Goal: Information Seeking & Learning: Learn about a topic

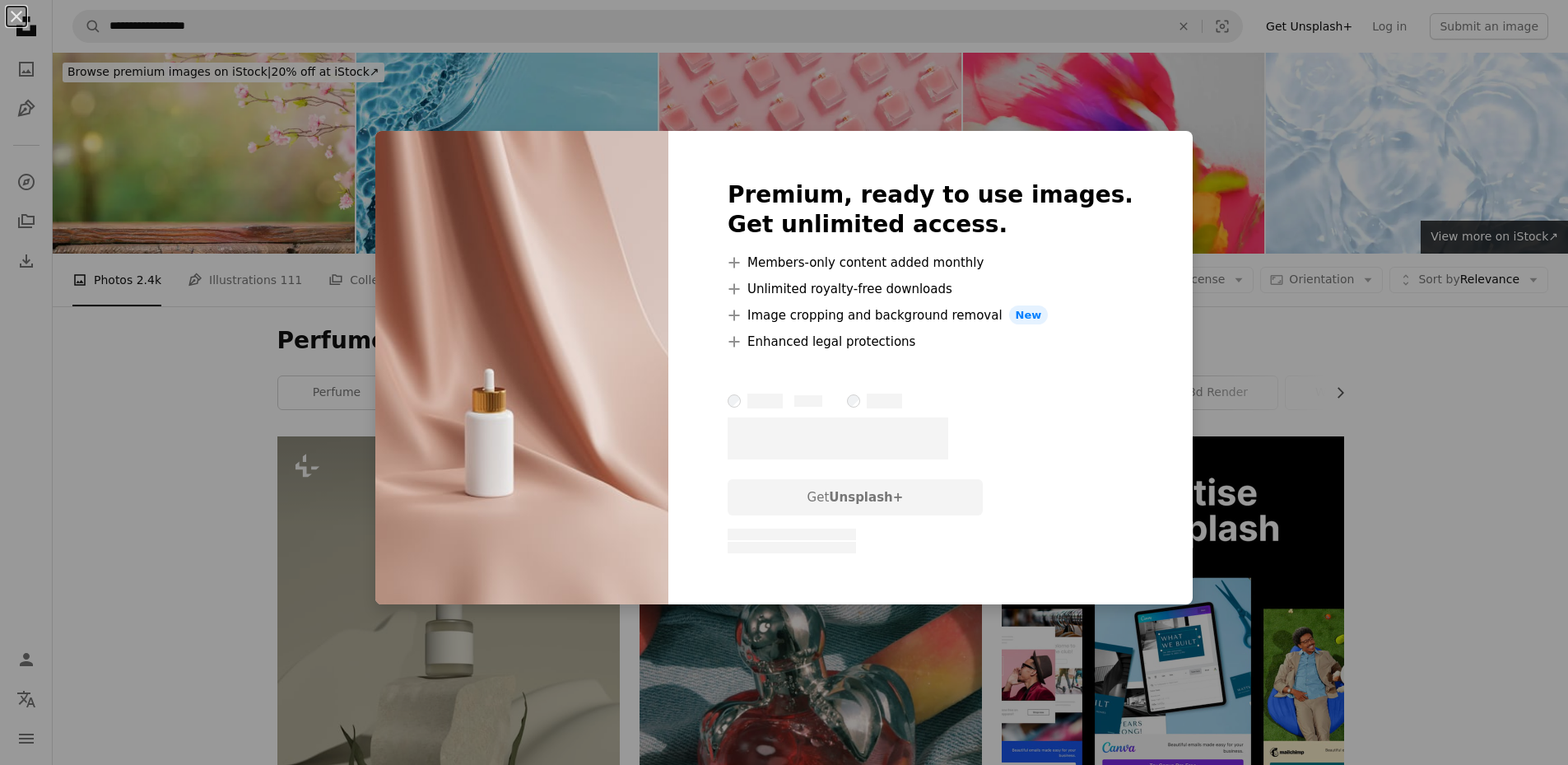
scroll to position [2197, 0]
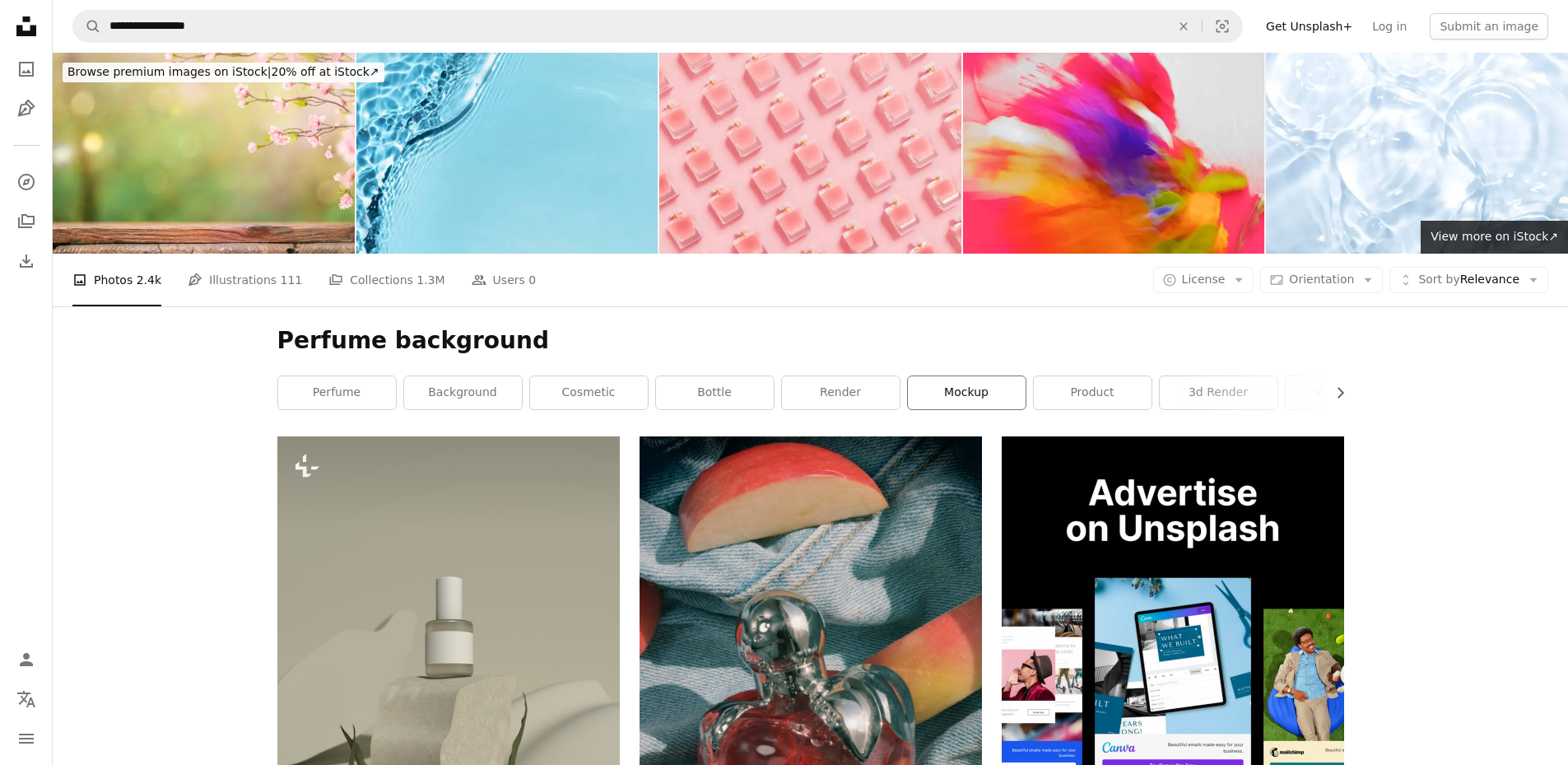
click at [999, 392] on link "mockup" at bounding box center [966, 393] width 118 height 33
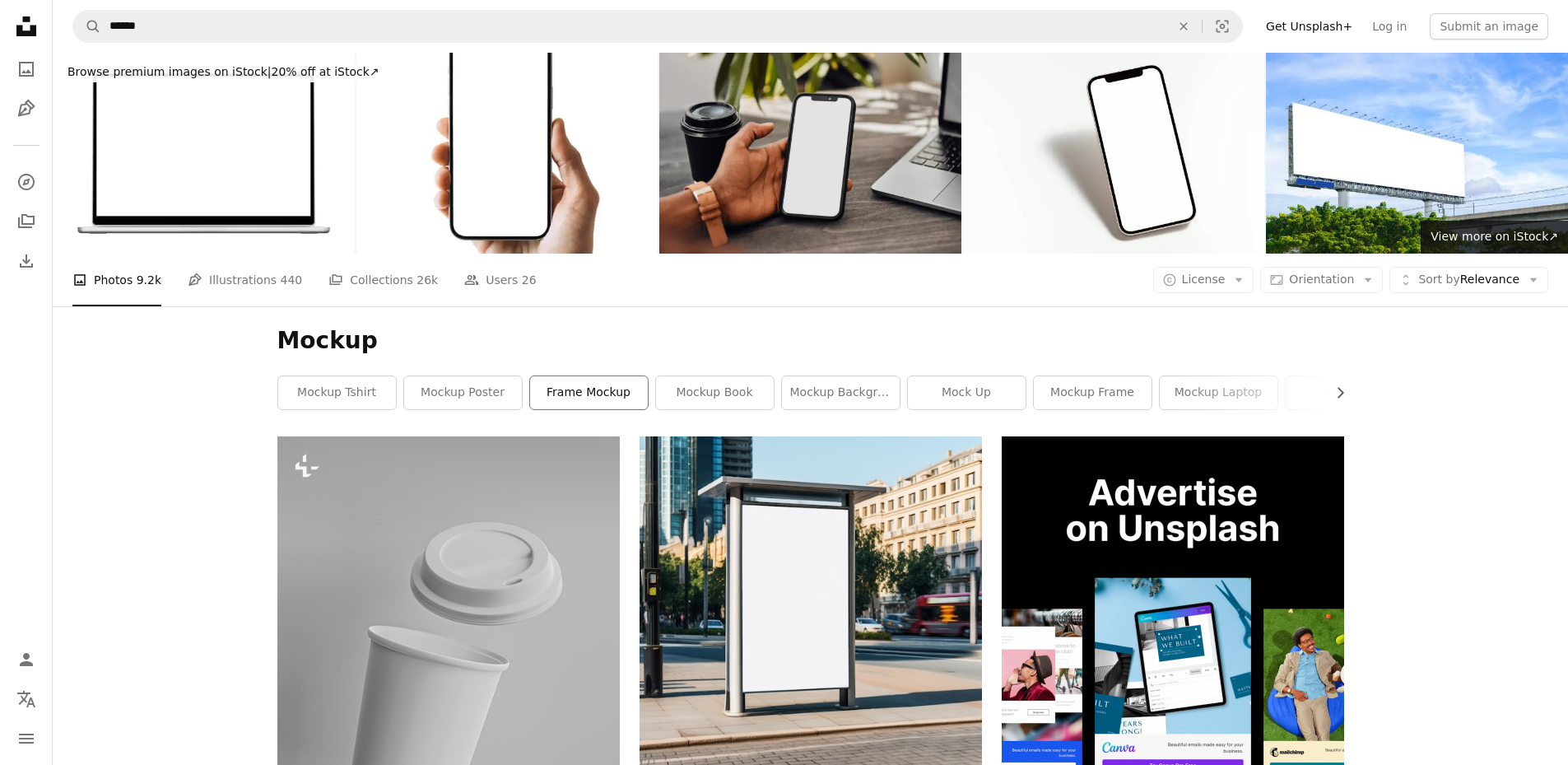
click at [596, 402] on link "frame mockup" at bounding box center [589, 393] width 118 height 33
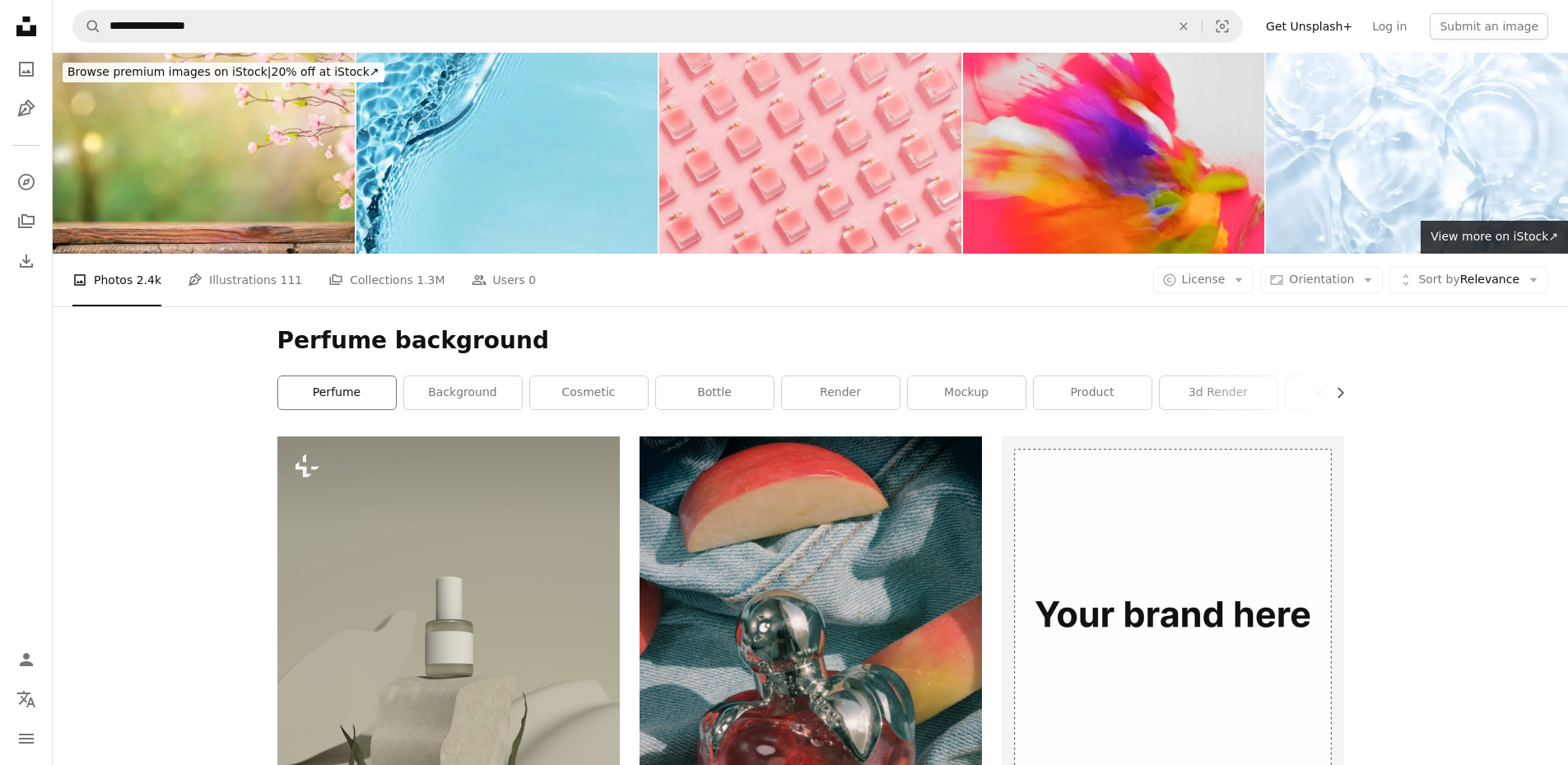
click at [296, 389] on link "perfume" at bounding box center [337, 393] width 118 height 33
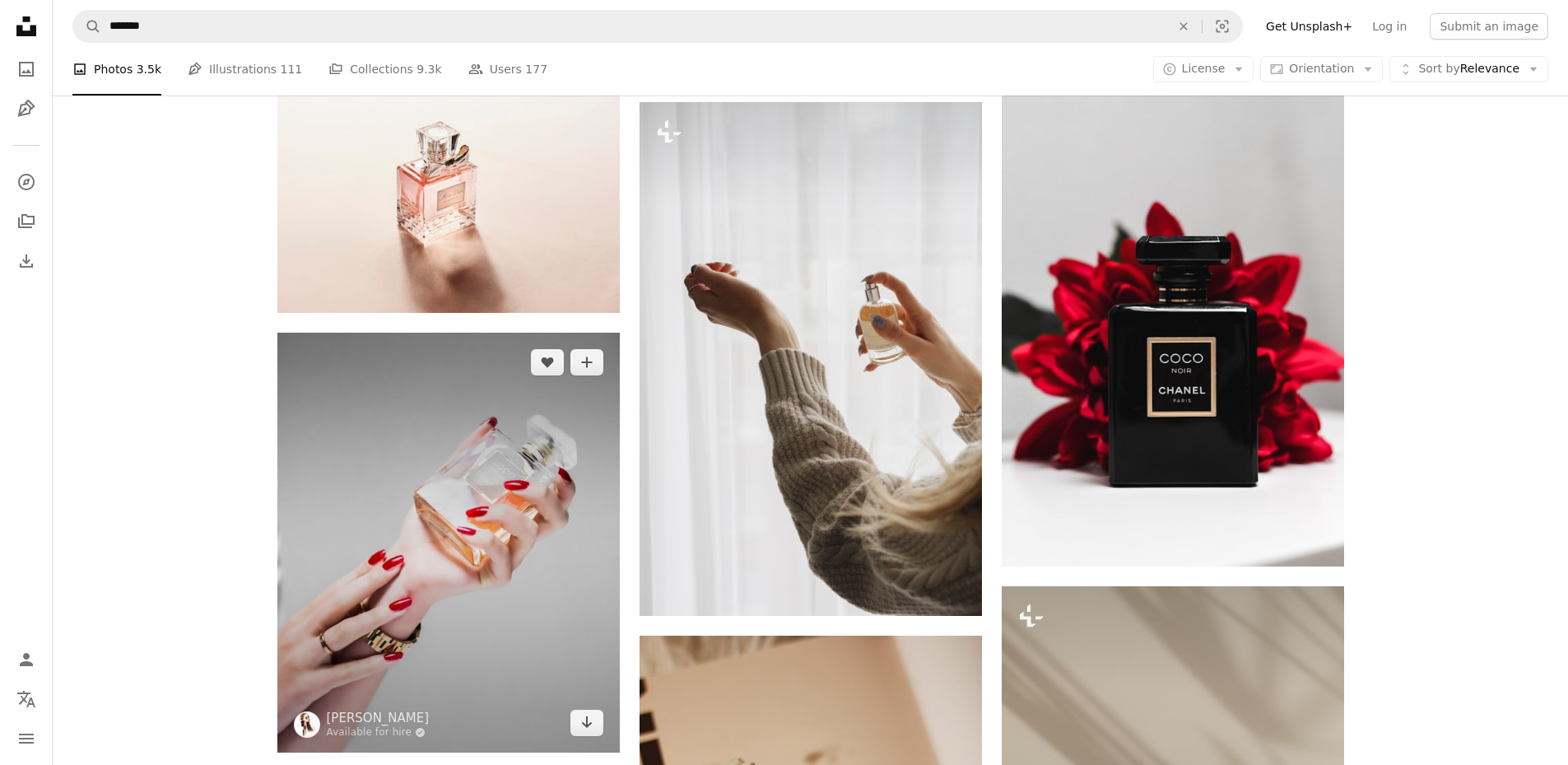
scroll to position [879, 0]
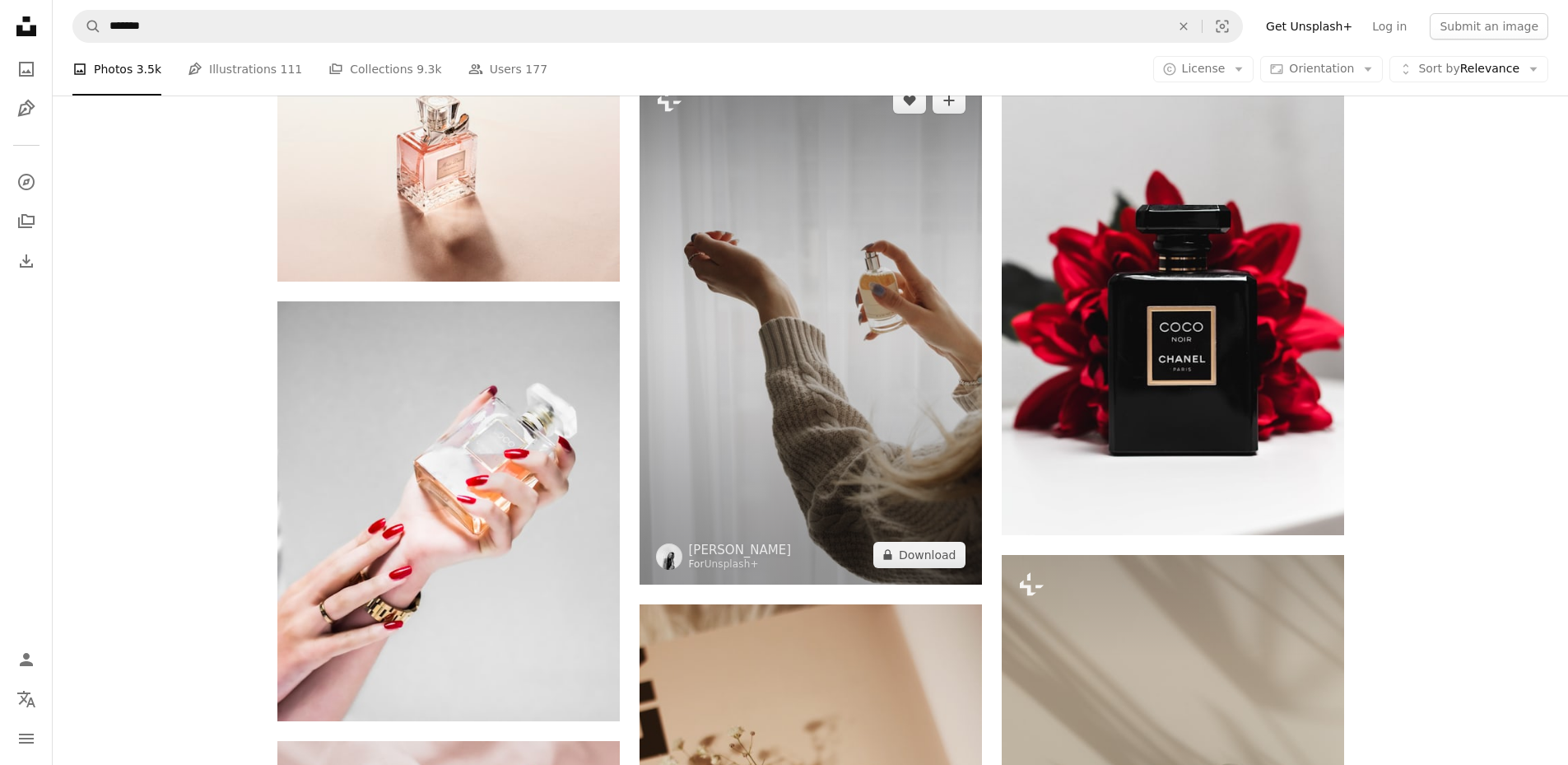
click at [921, 452] on img at bounding box center [811, 327] width 342 height 514
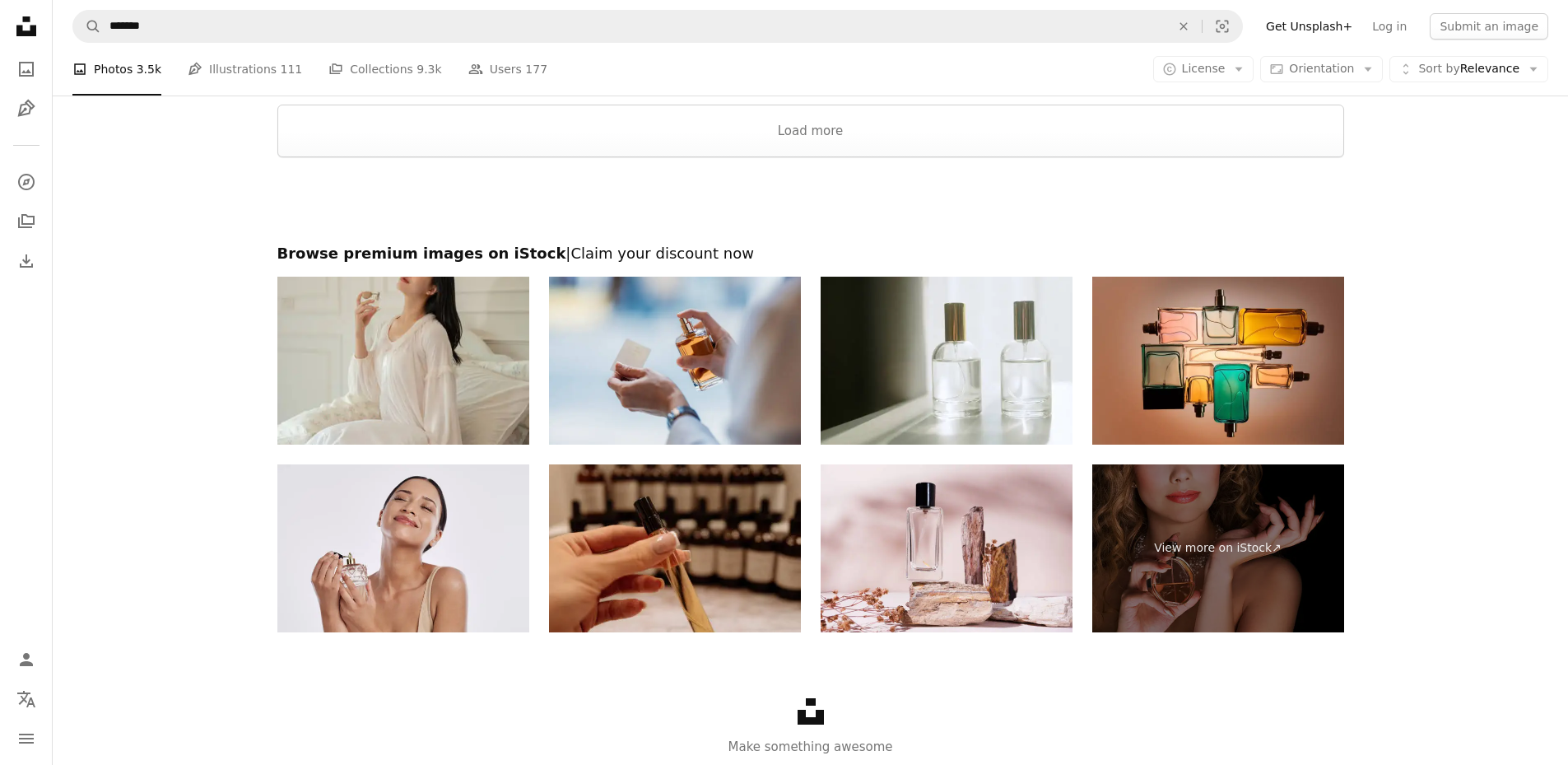
scroll to position [3514, 0]
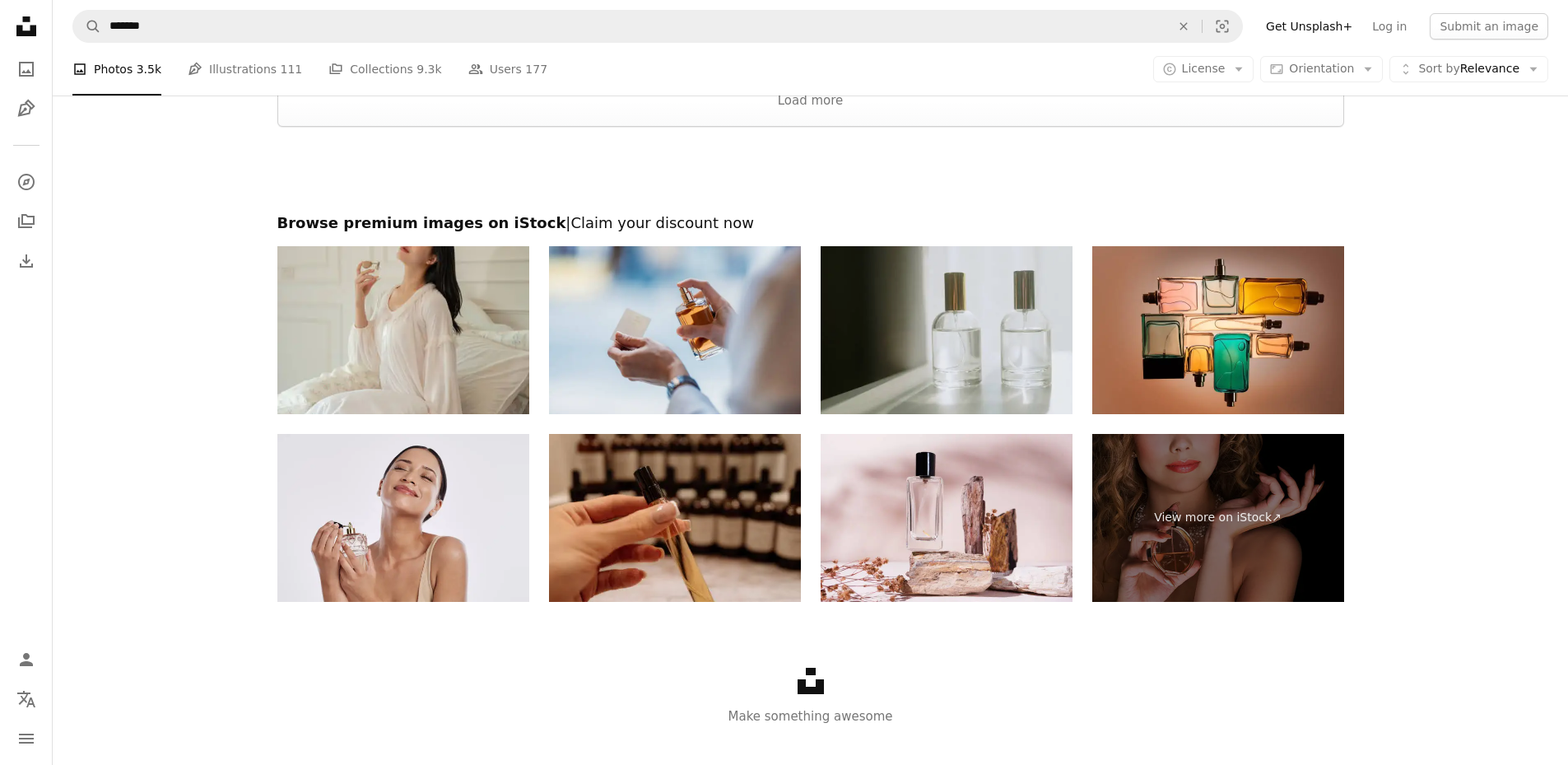
click at [953, 365] on img at bounding box center [946, 330] width 252 height 168
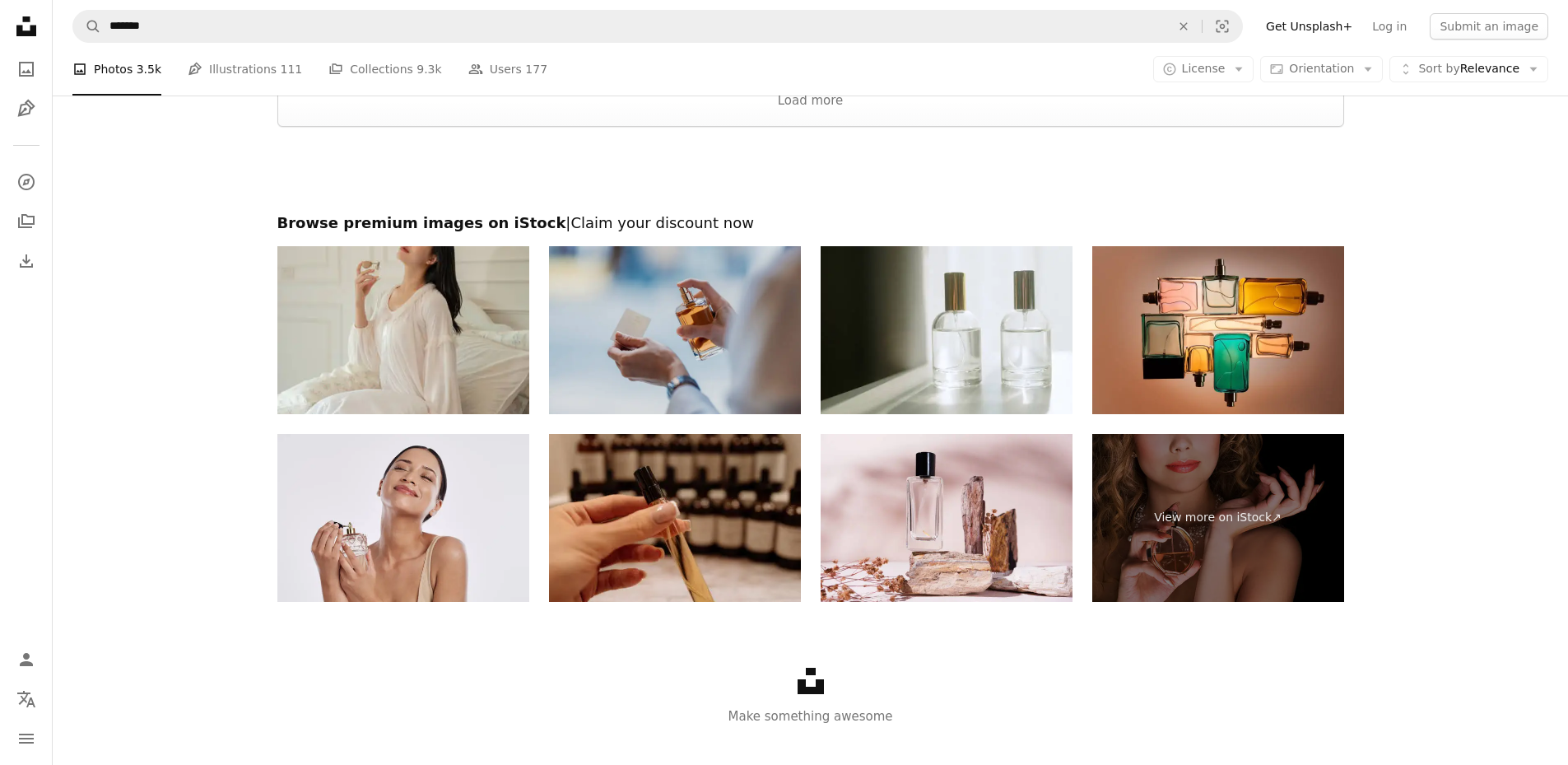
click at [653, 309] on img at bounding box center [674, 330] width 252 height 168
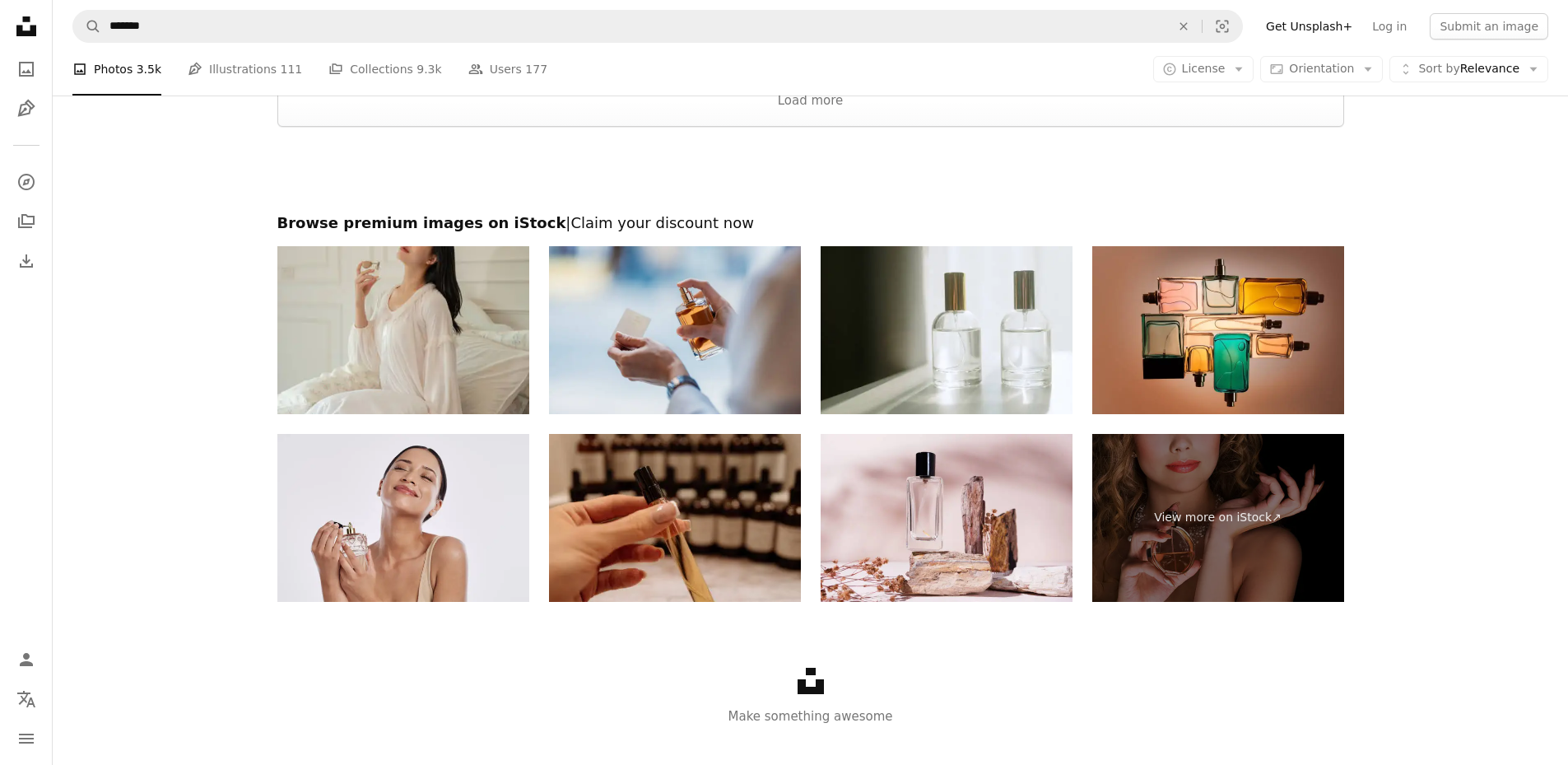
scroll to position [2856, 0]
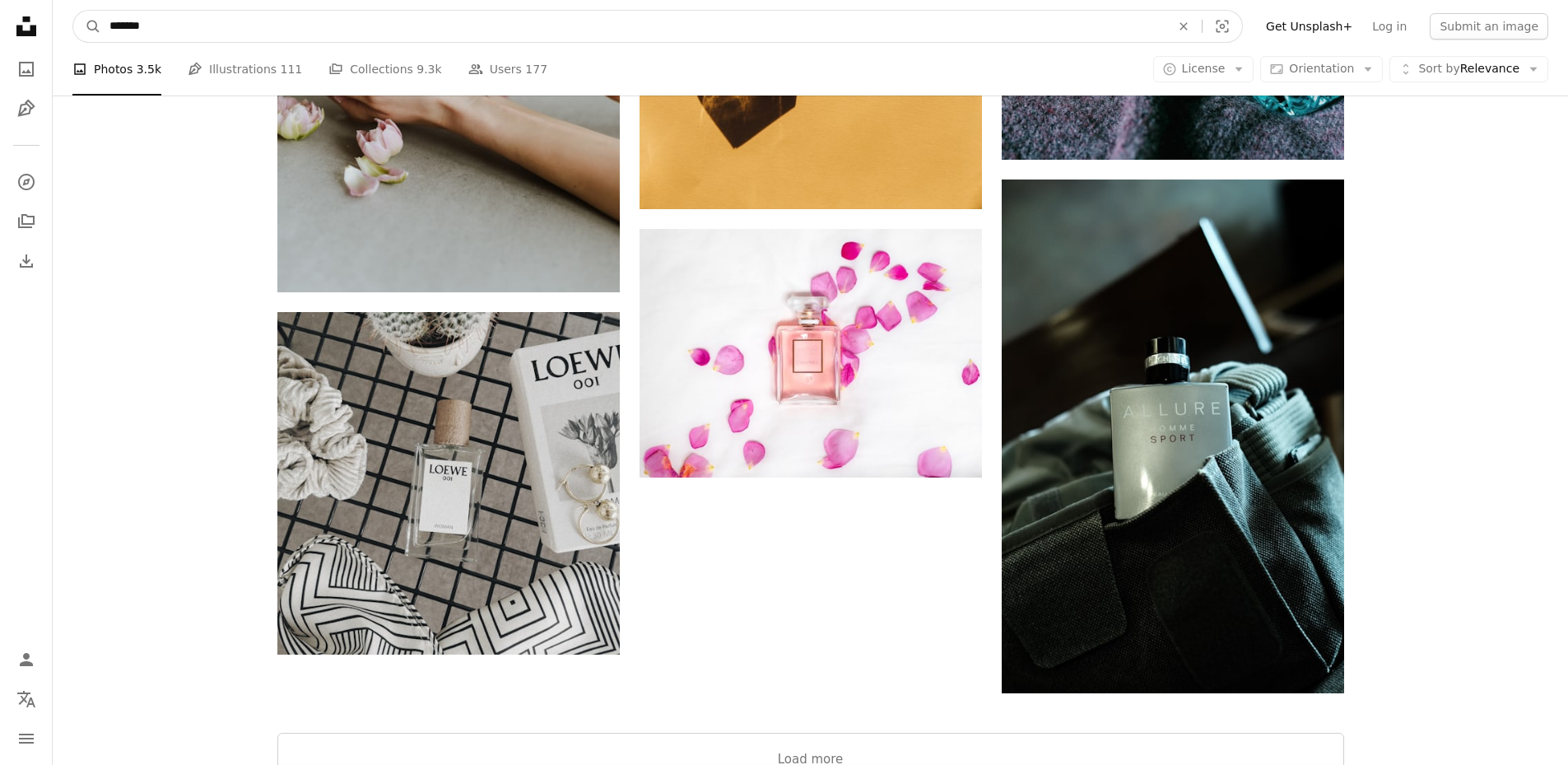
drag, startPoint x: 197, startPoint y: 35, endPoint x: 49, endPoint y: 18, distance: 149.0
click at [55, 18] on nav "A magnifying glass ******* An X shape Visual search Filters Get Unsplash+ Log i…" at bounding box center [811, 27] width 1515 height 53
type input "**********"
click button "A magnifying glass" at bounding box center [88, 26] width 28 height 31
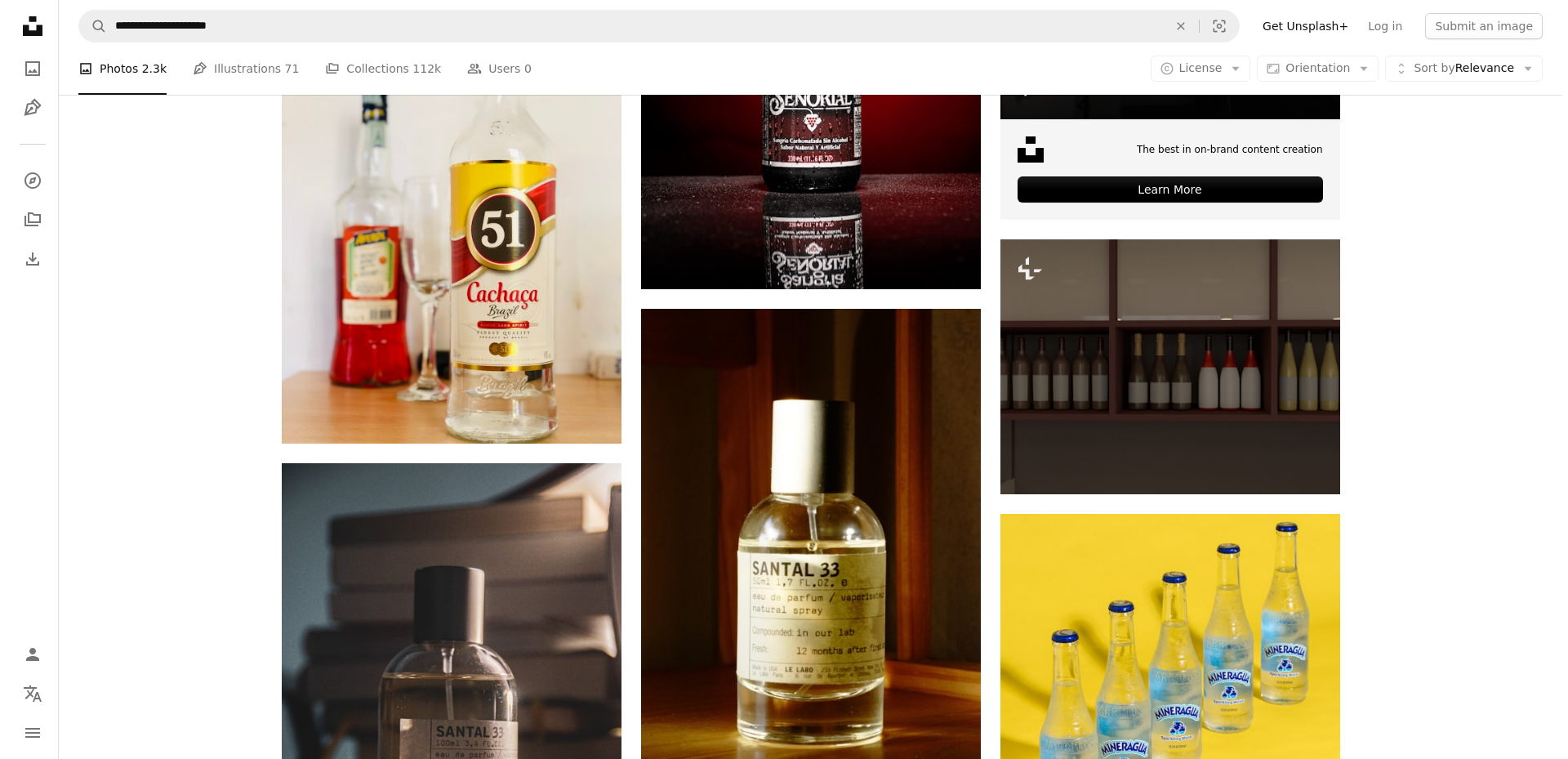
scroll to position [1089, 0]
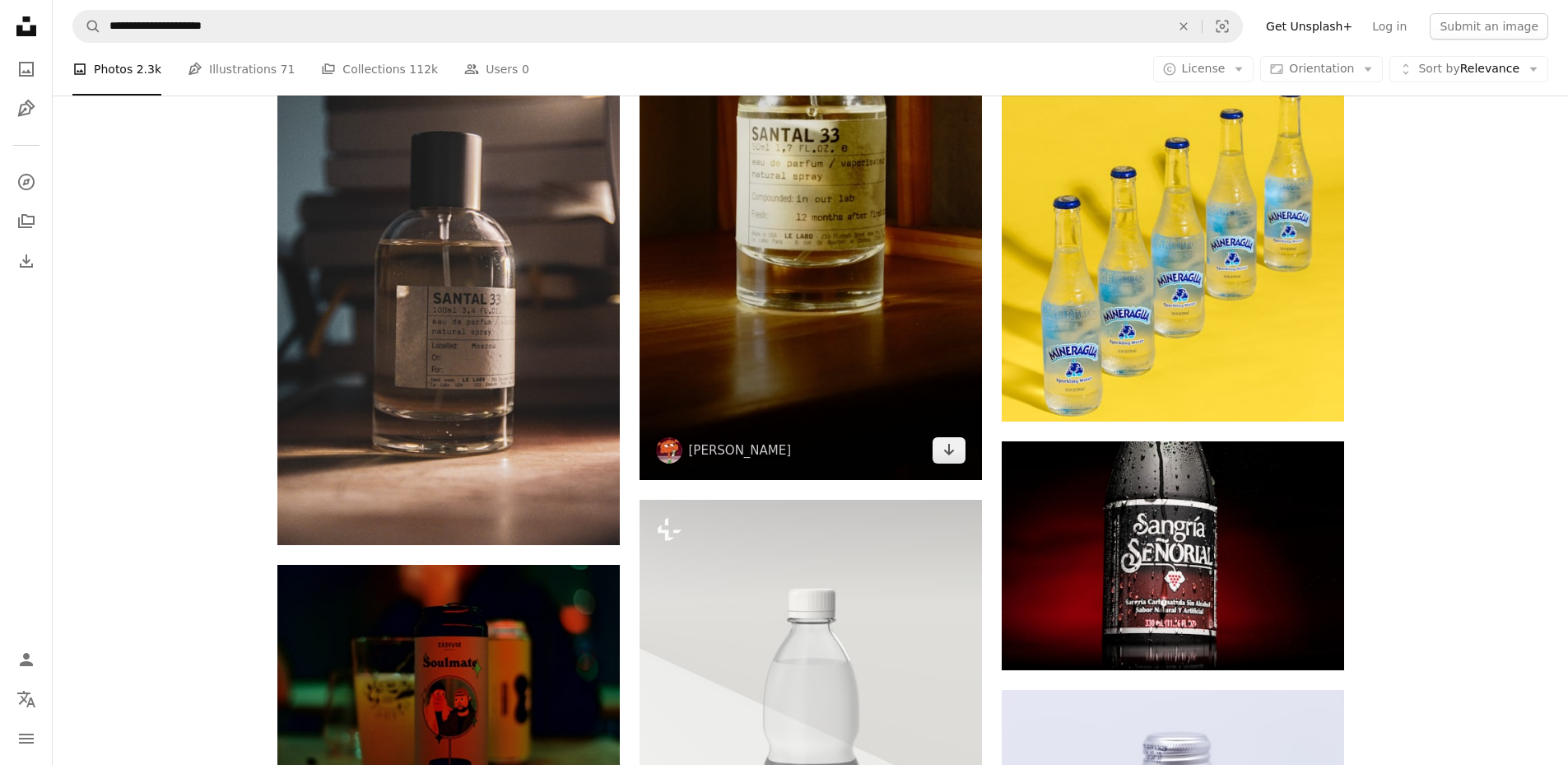
click at [856, 377] on img at bounding box center [811, 176] width 342 height 608
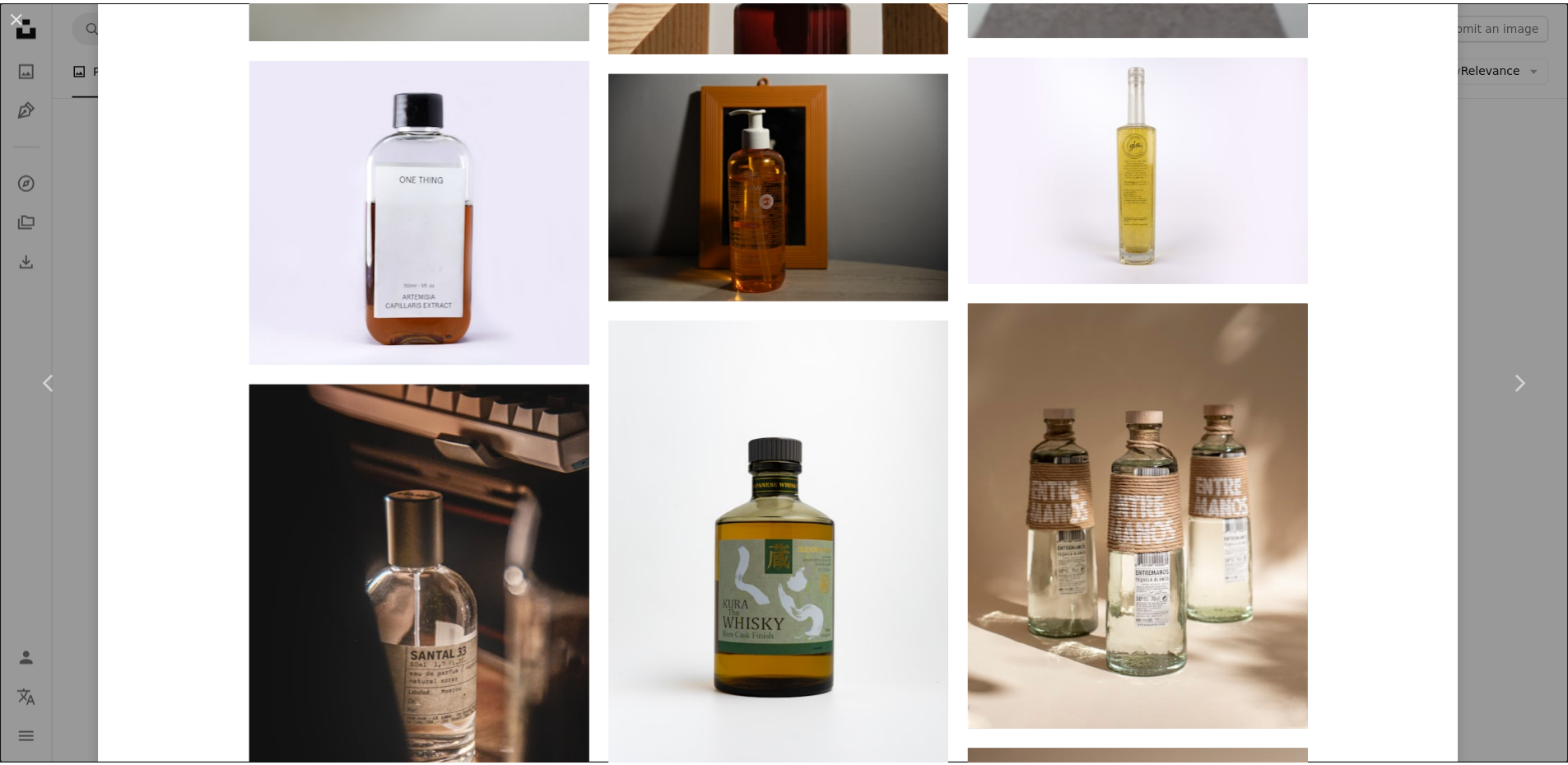
scroll to position [4382, 0]
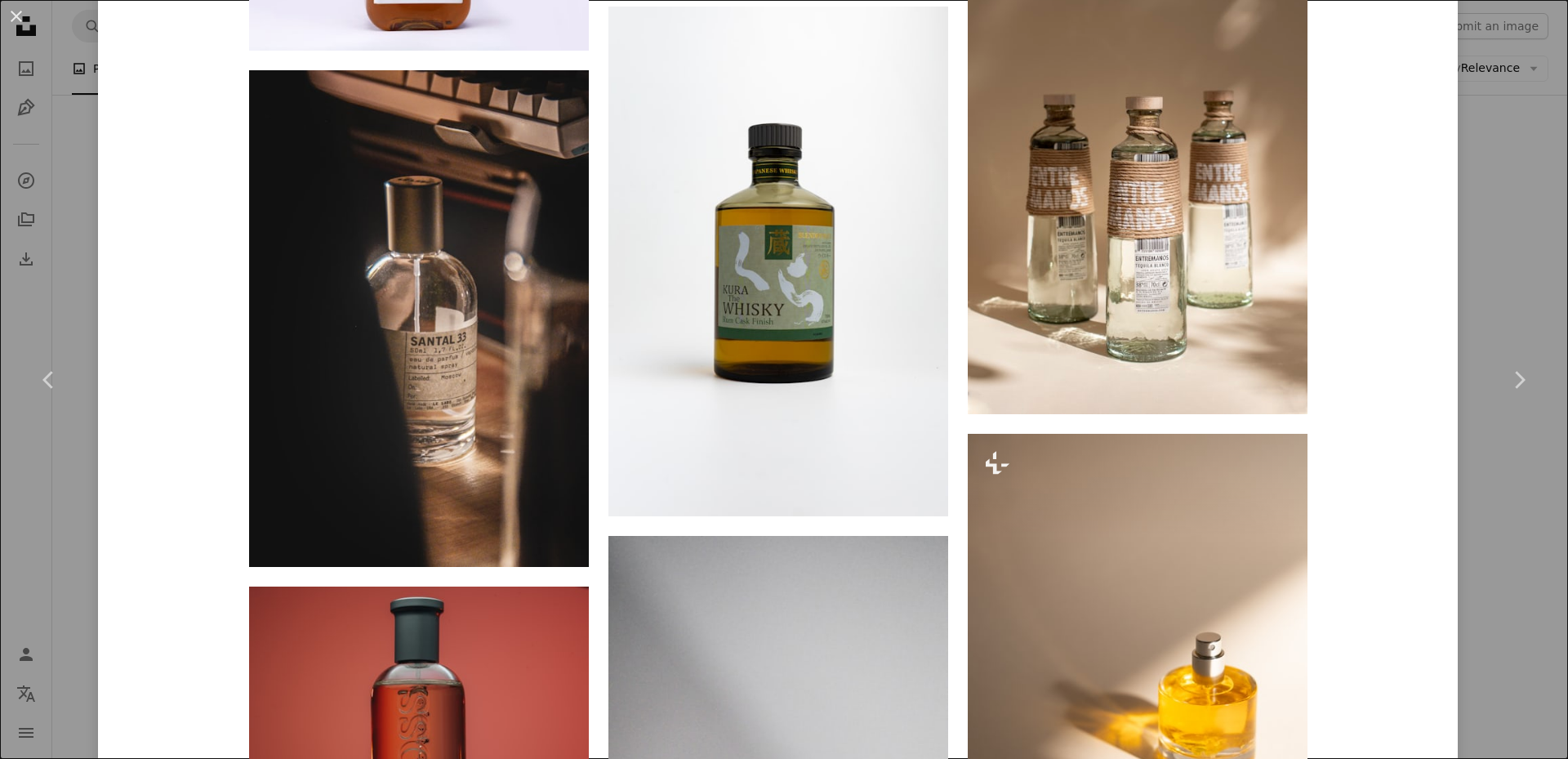
click at [1514, 609] on div "An X shape Chevron left Chevron right [PERSON_NAME] A heart A plus sign Edit im…" at bounding box center [784, 379] width 1568 height 759
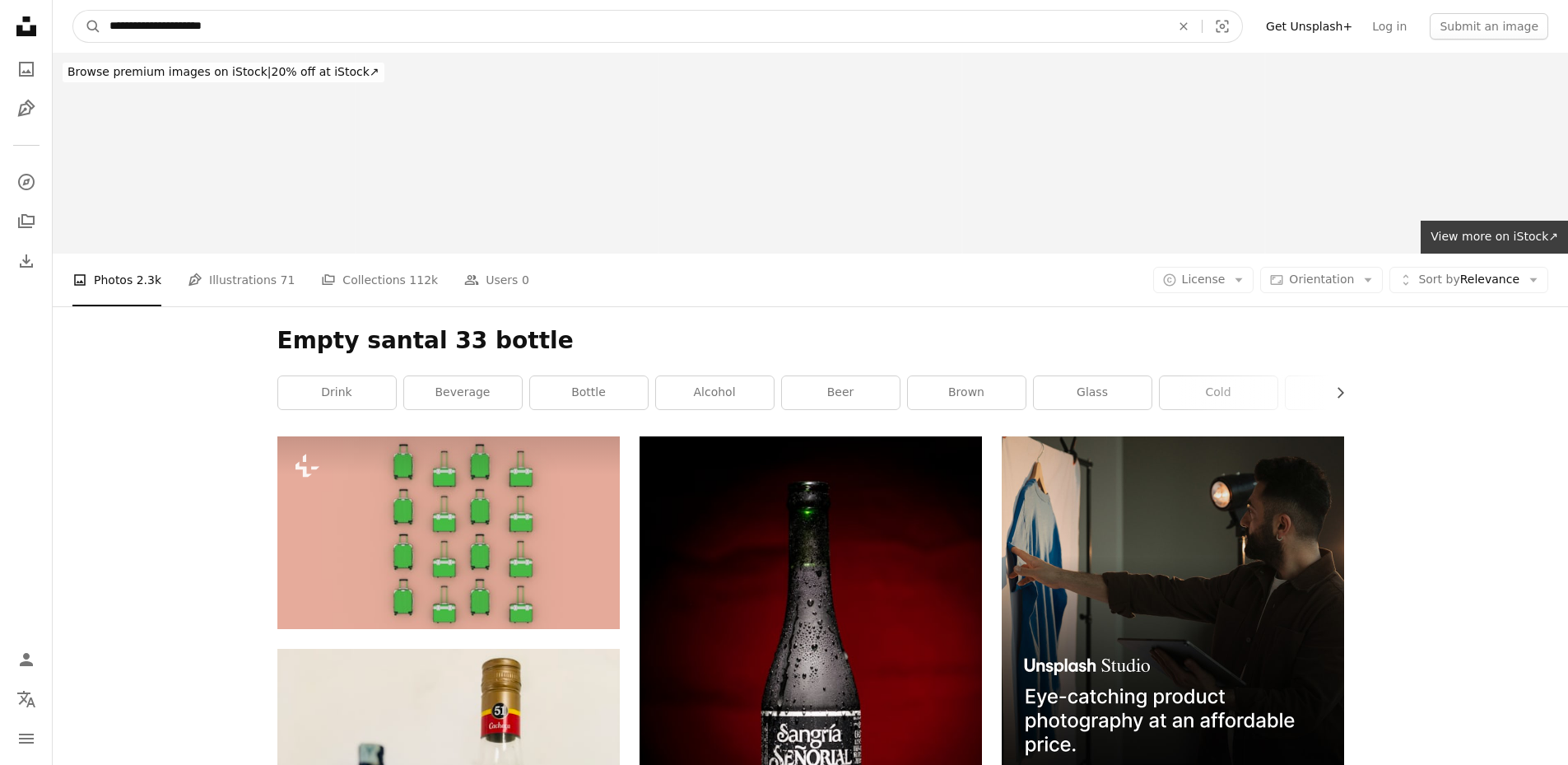
drag, startPoint x: 225, startPoint y: 24, endPoint x: 35, endPoint y: 23, distance: 190.0
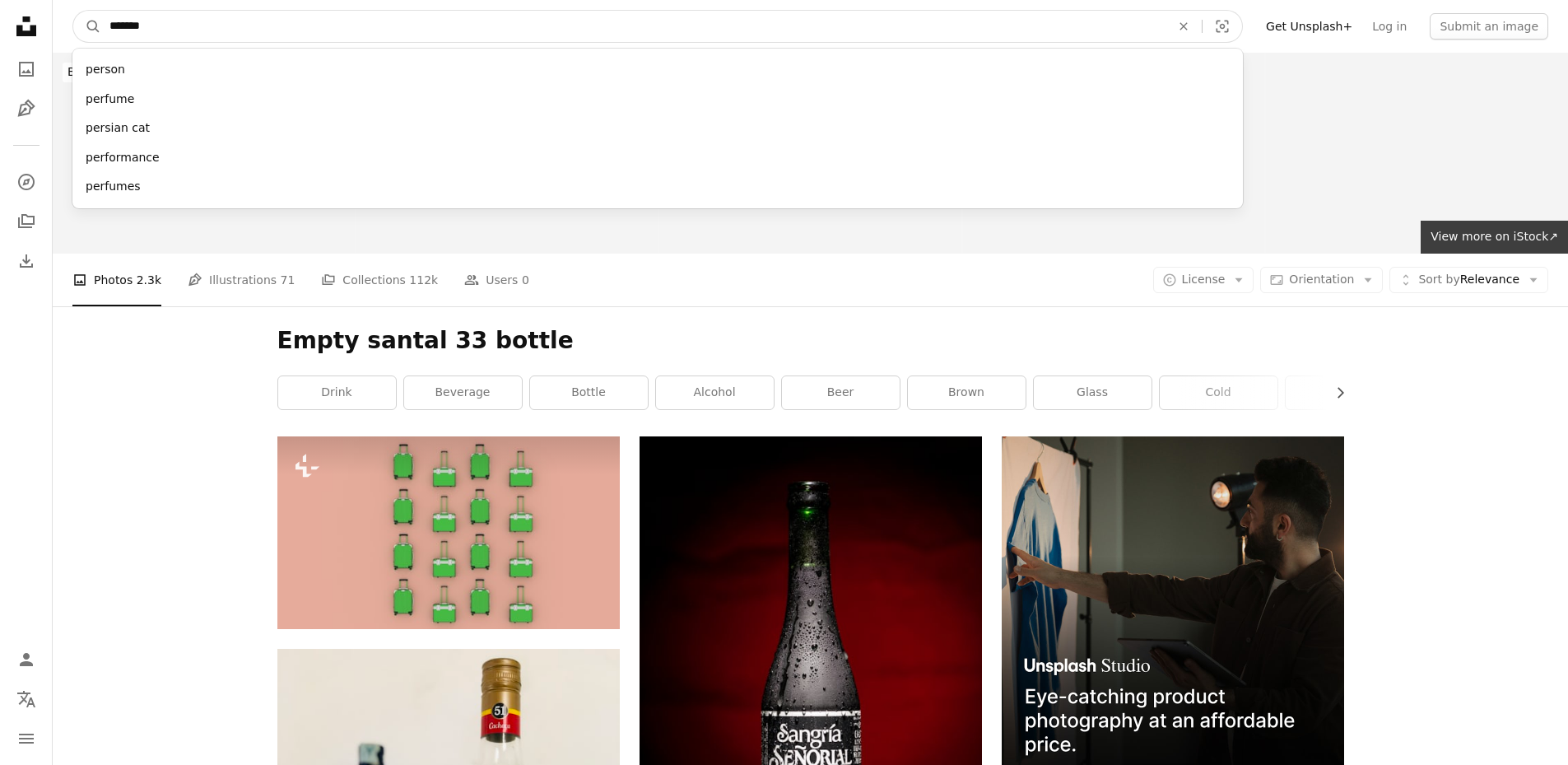
type input "*******"
click at [73, 11] on button "A magnifying glass" at bounding box center [88, 26] width 28 height 31
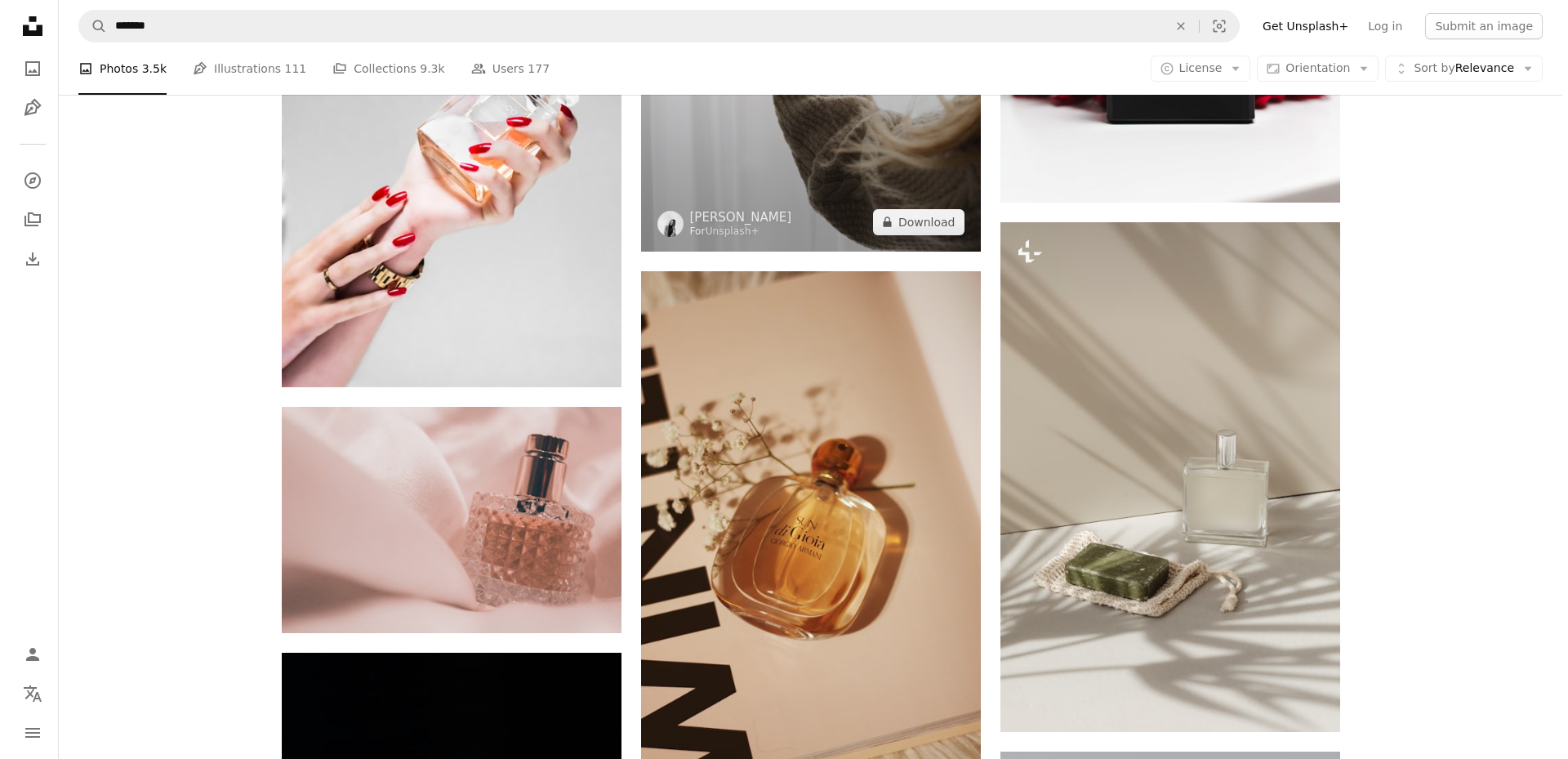
scroll to position [1526, 0]
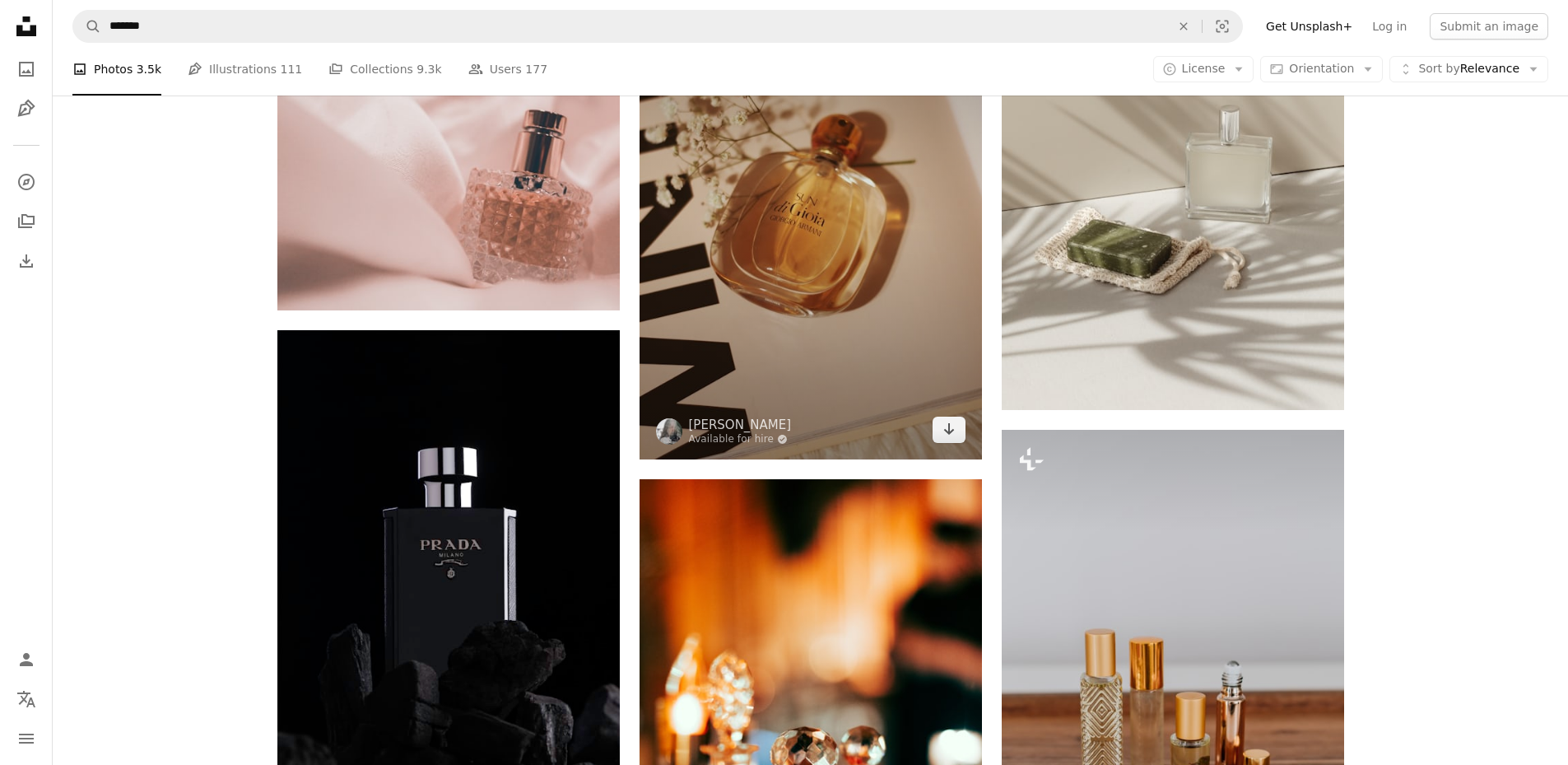
click at [951, 444] on img at bounding box center [811, 203] width 342 height 514
